Goal: Use online tool/utility: Utilize a website feature to perform a specific function

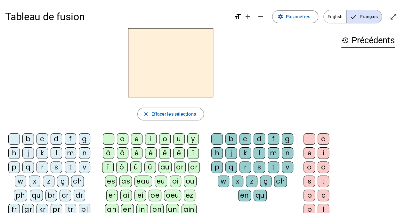
click at [53, 150] on div "l" at bounding box center [57, 153] width 12 height 12
click at [123, 138] on div "a" at bounding box center [123, 139] width 12 height 12
click at [287, 167] on div "v" at bounding box center [288, 167] width 12 height 12
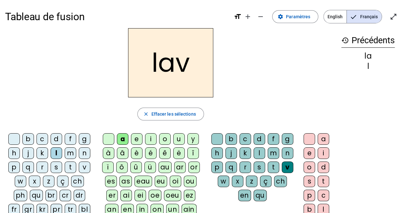
click at [307, 153] on div "e" at bounding box center [309, 153] width 12 height 12
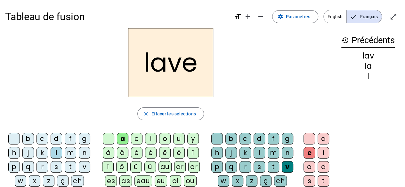
click at [328, 95] on div "lave" at bounding box center [170, 62] width 331 height 69
click at [85, 136] on div "g" at bounding box center [85, 139] width 12 height 12
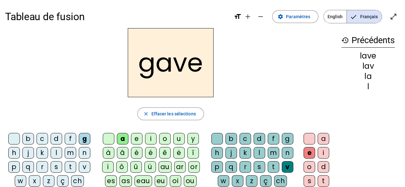
click at [12, 168] on div "p" at bounding box center [14, 167] width 12 height 12
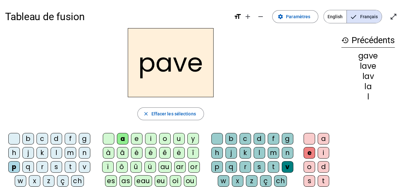
click at [39, 168] on div "r" at bounding box center [42, 167] width 12 height 12
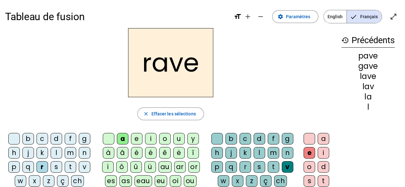
click at [256, 165] on div "s" at bounding box center [259, 167] width 12 height 12
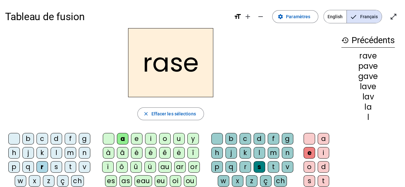
click at [45, 141] on div "c" at bounding box center [42, 139] width 12 height 12
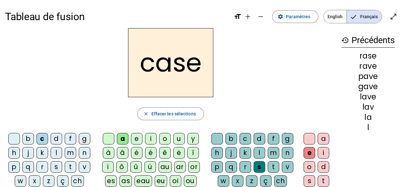
click at [83, 167] on div "v" at bounding box center [85, 167] width 12 height 12
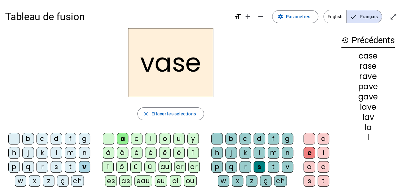
click at [28, 139] on div "b" at bounding box center [28, 139] width 12 height 12
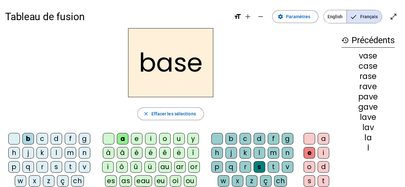
click at [152, 136] on div "i" at bounding box center [151, 139] width 12 height 12
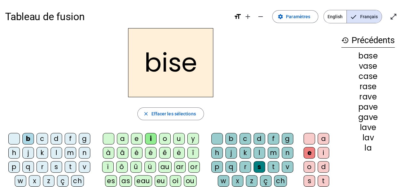
click at [175, 139] on div "u" at bounding box center [179, 139] width 12 height 12
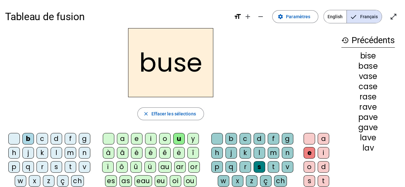
click at [40, 164] on div "r" at bounding box center [42, 167] width 12 height 12
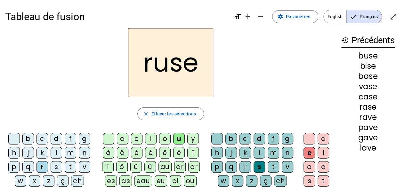
click at [71, 155] on div "m" at bounding box center [71, 153] width 12 height 12
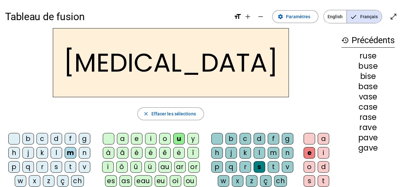
click at [148, 138] on div "i" at bounding box center [151, 139] width 12 height 12
